Goal: Information Seeking & Learning: Learn about a topic

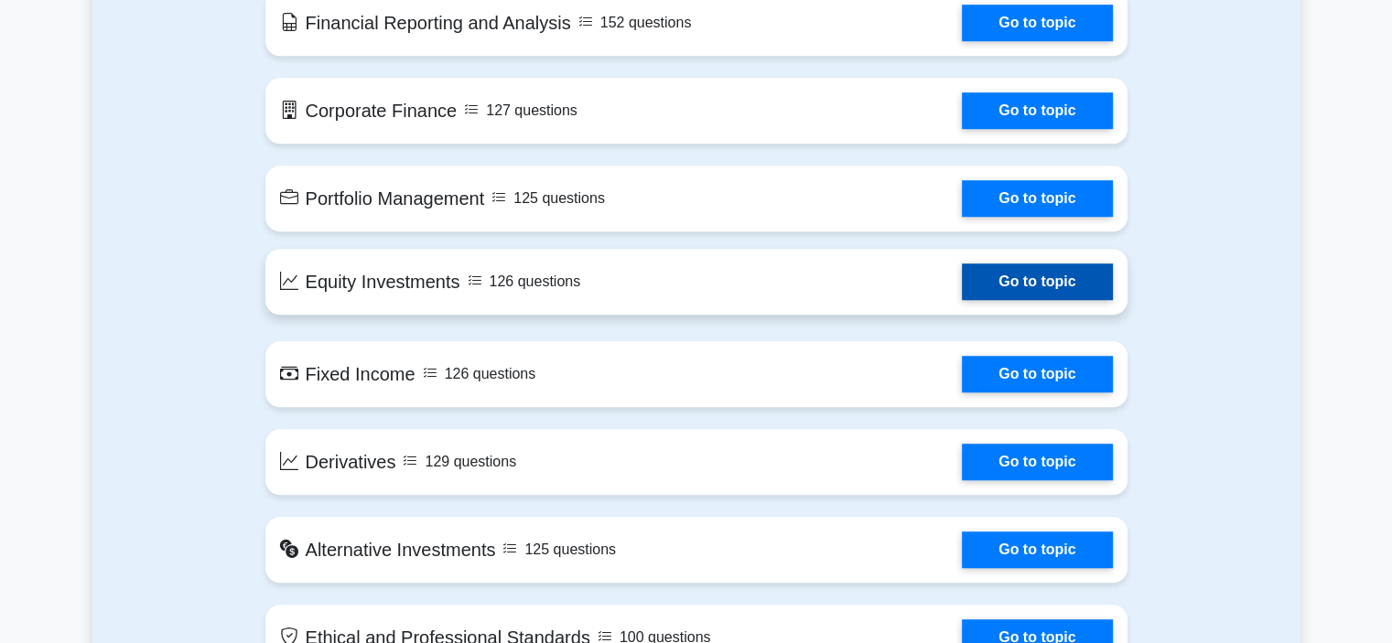
scroll to position [1281, 0]
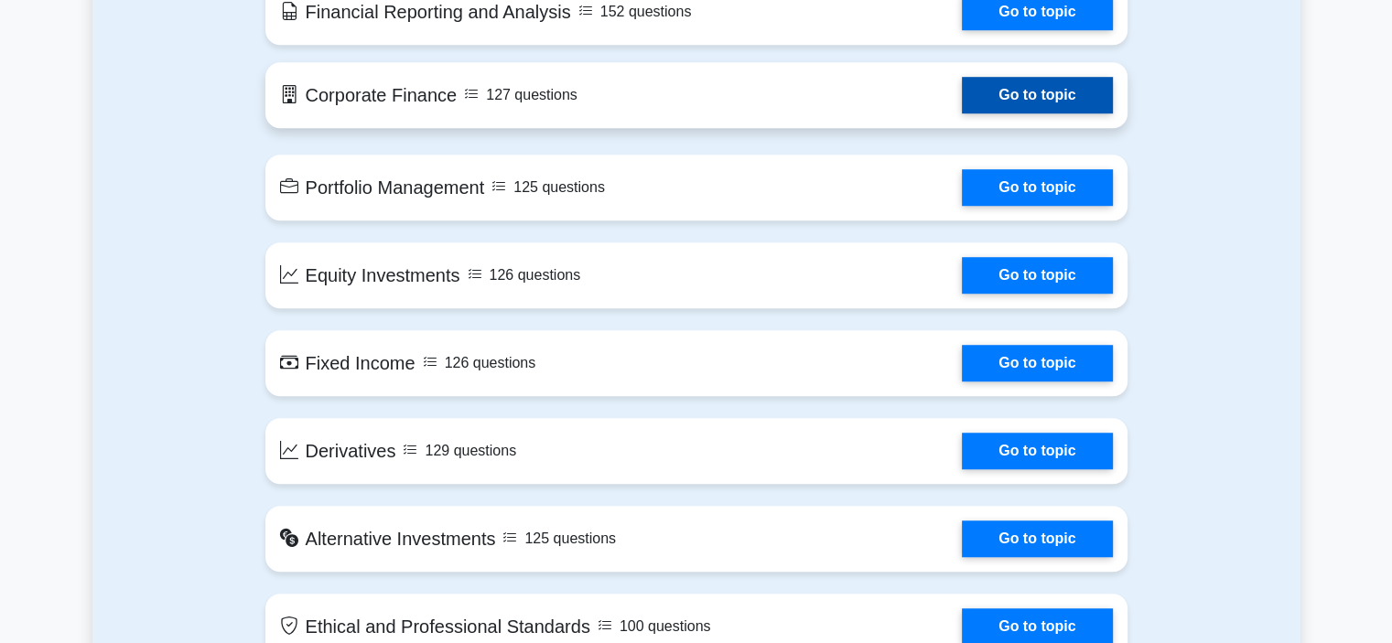
click at [1022, 95] on link "Go to topic" at bounding box center [1037, 95] width 150 height 37
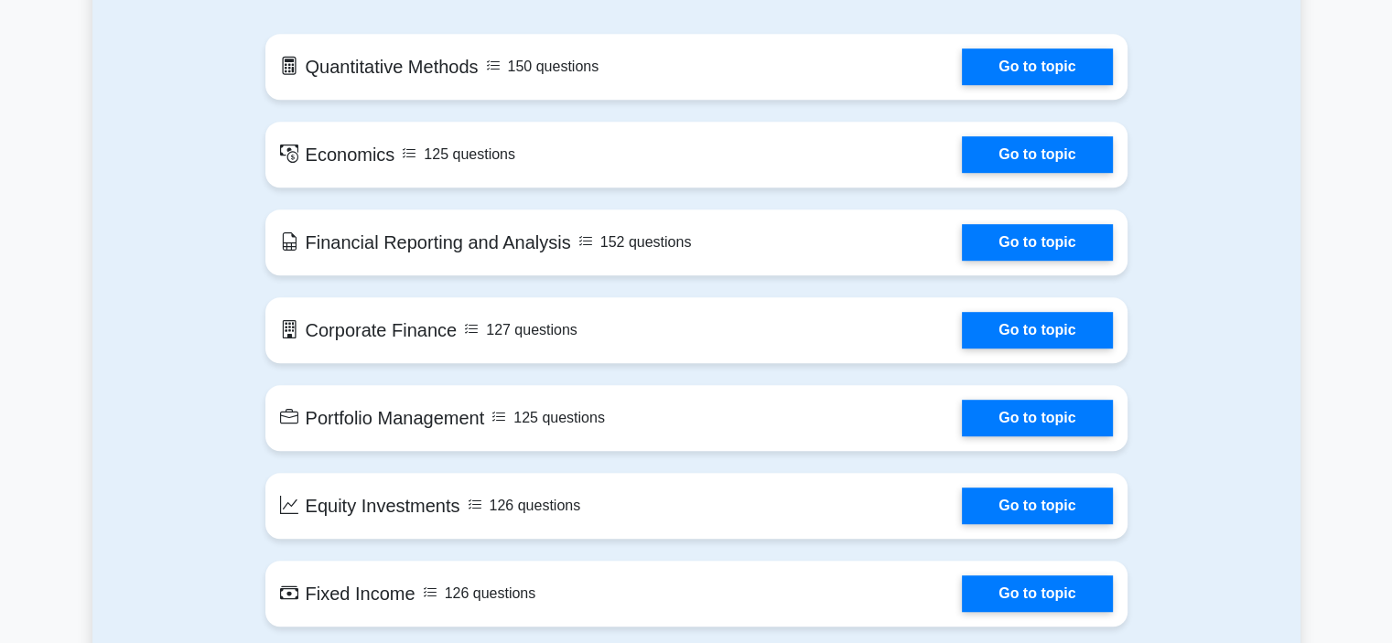
scroll to position [1006, 0]
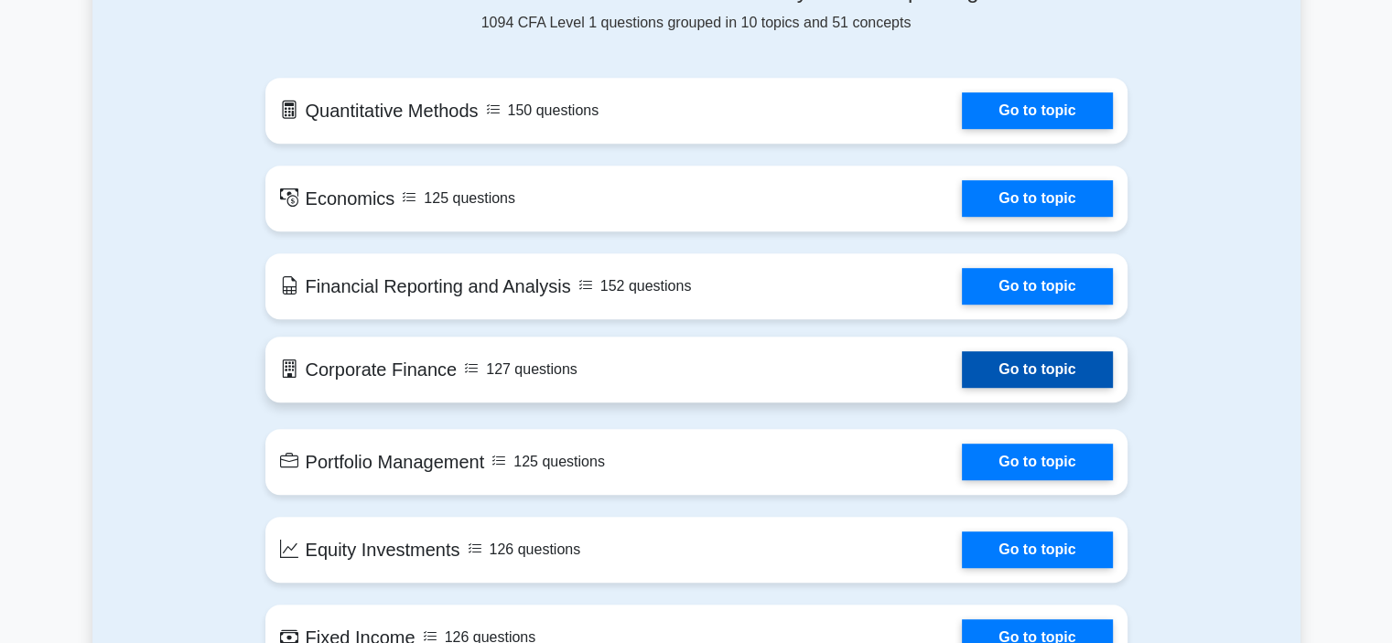
click at [1031, 367] on link "Go to topic" at bounding box center [1037, 369] width 150 height 37
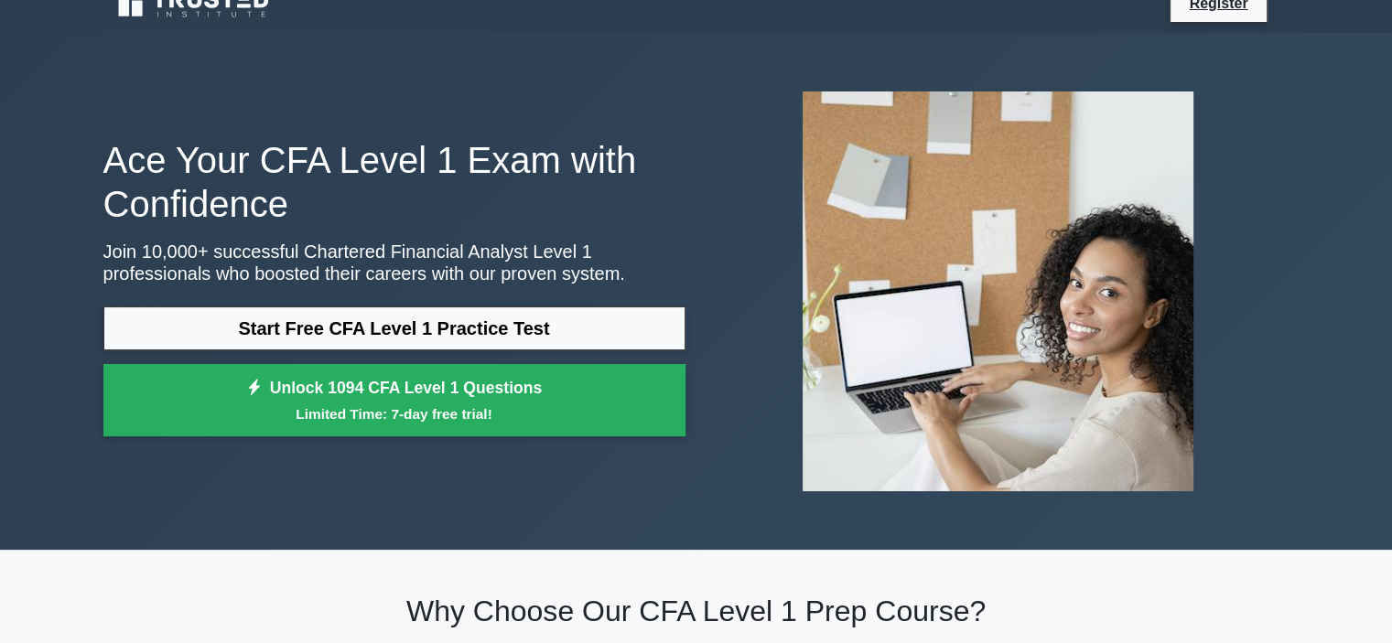
scroll to position [0, 0]
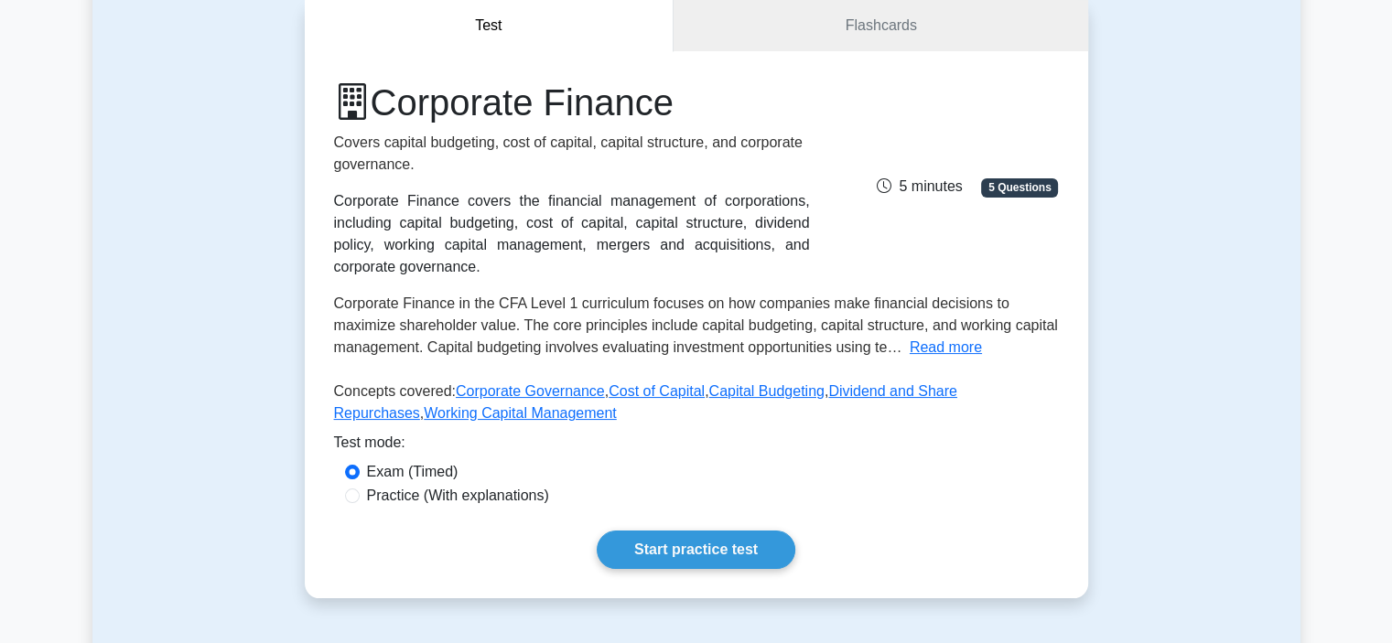
scroll to position [183, 0]
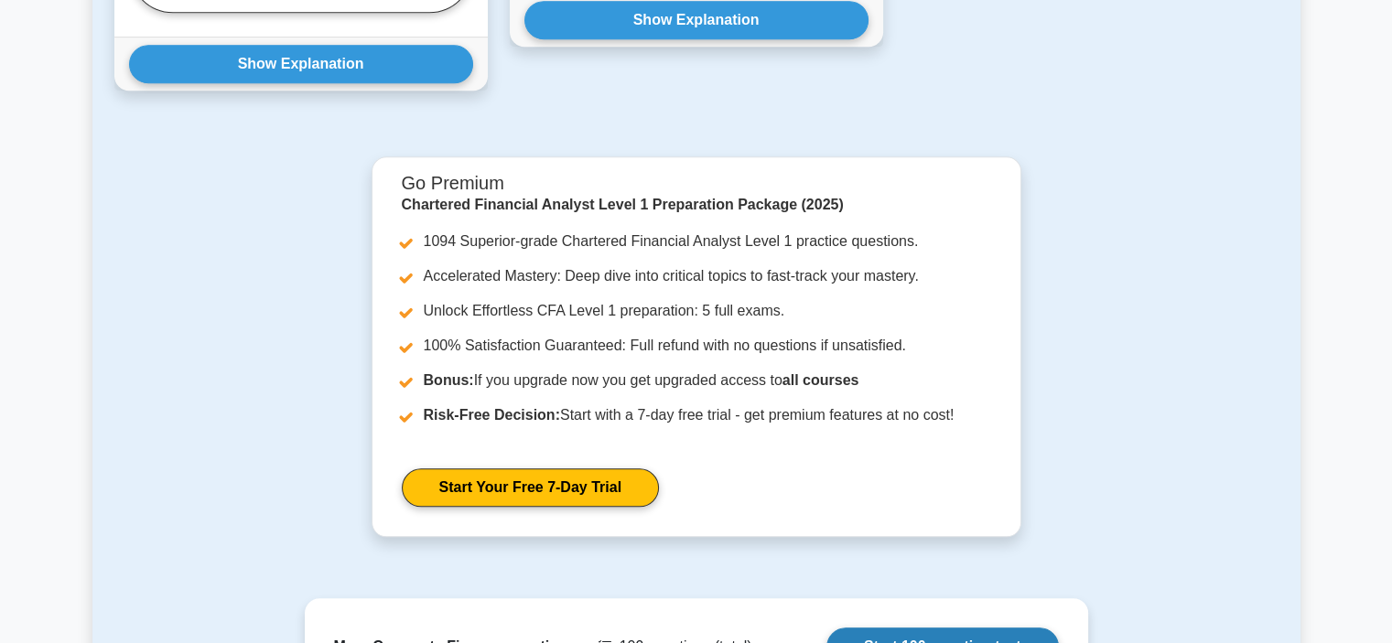
scroll to position [1339, 0]
